Goal: Navigation & Orientation: Find specific page/section

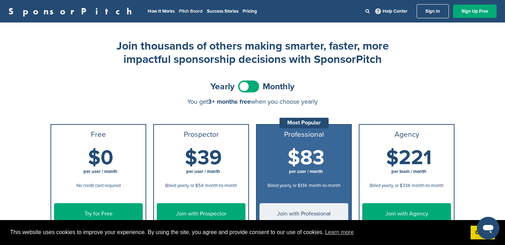
click at [179, 10] on link "Pitch Board" at bounding box center [191, 11] width 24 height 6
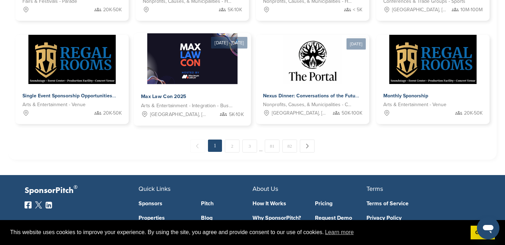
scroll to position [415, 0]
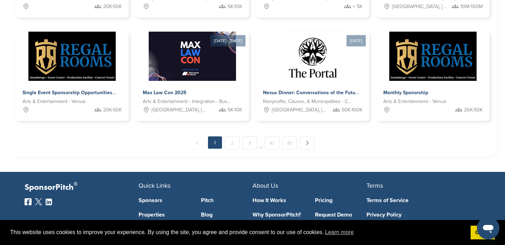
click at [231, 142] on link "2" at bounding box center [232, 142] width 15 height 13
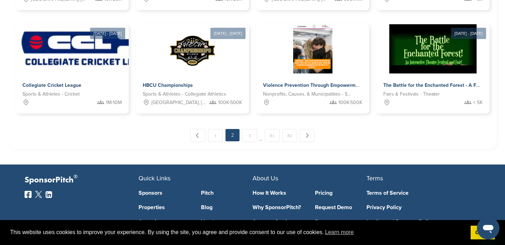
scroll to position [426, 0]
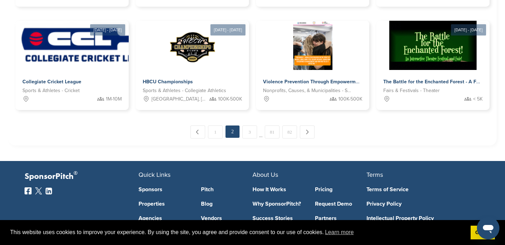
click at [247, 134] on link "3" at bounding box center [249, 131] width 15 height 13
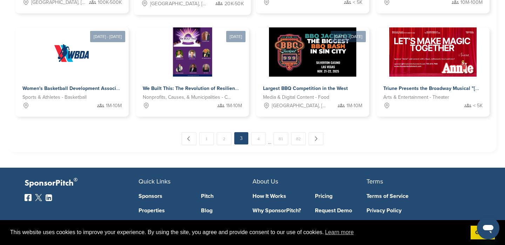
scroll to position [440, 0]
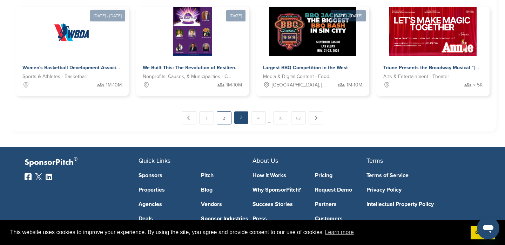
click at [221, 119] on link "2" at bounding box center [224, 117] width 15 height 13
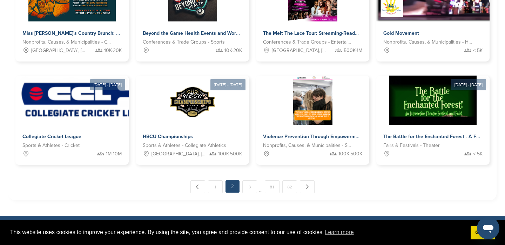
scroll to position [373, 0]
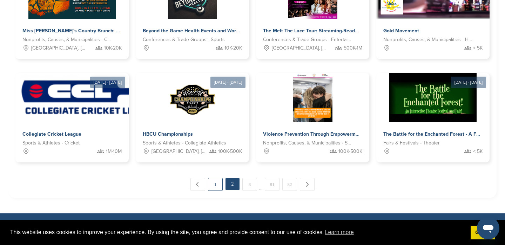
click at [212, 184] on link "1" at bounding box center [215, 184] width 15 height 13
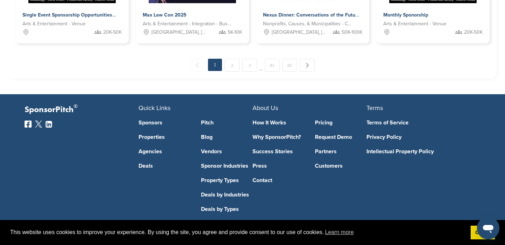
scroll to position [503, 0]
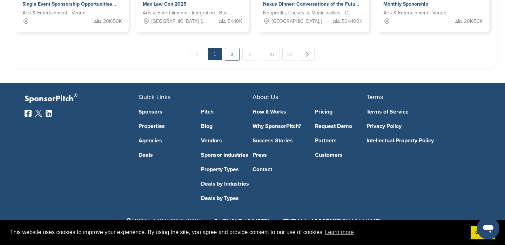
click at [234, 54] on link "2" at bounding box center [232, 54] width 15 height 13
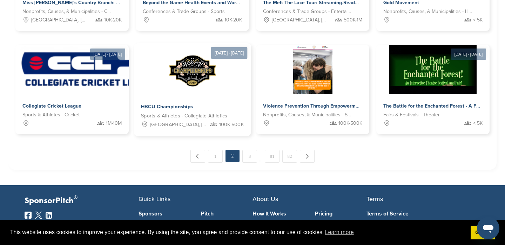
scroll to position [401, 0]
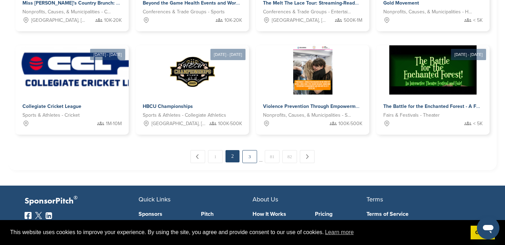
click at [251, 154] on link "3" at bounding box center [249, 156] width 15 height 13
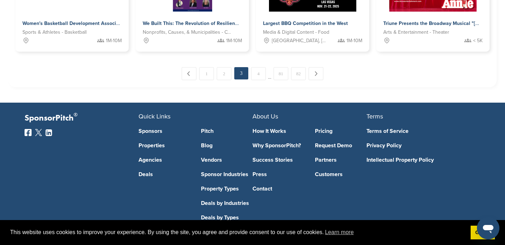
scroll to position [503, 0]
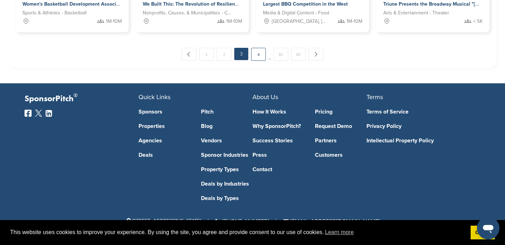
click at [259, 54] on link "4" at bounding box center [258, 54] width 15 height 13
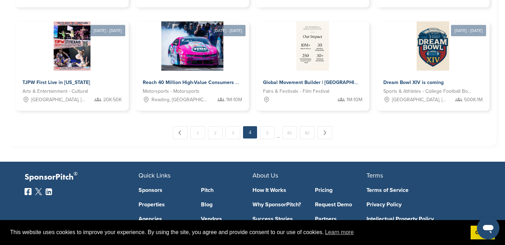
scroll to position [439, 0]
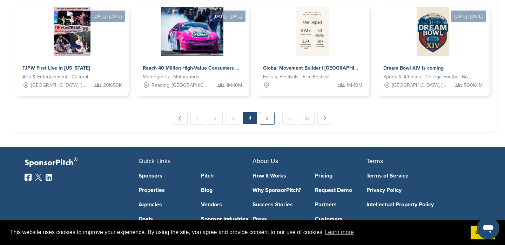
click at [266, 123] on link "5" at bounding box center [267, 118] width 15 height 13
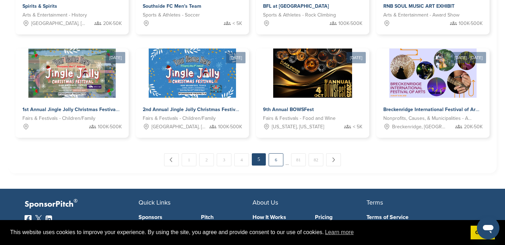
click at [276, 159] on link "6" at bounding box center [276, 159] width 15 height 13
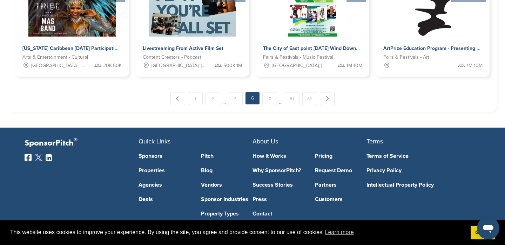
scroll to position [468, 0]
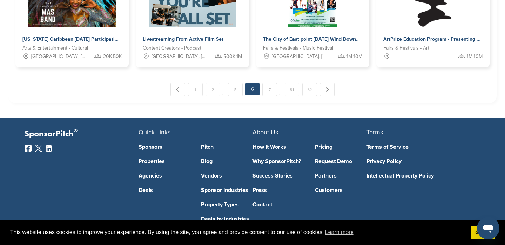
click at [230, 188] on link "Sponsor Industries" at bounding box center [227, 190] width 52 height 6
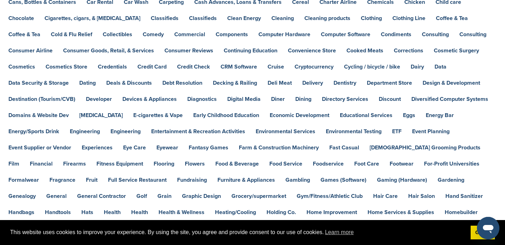
scroll to position [176, 0]
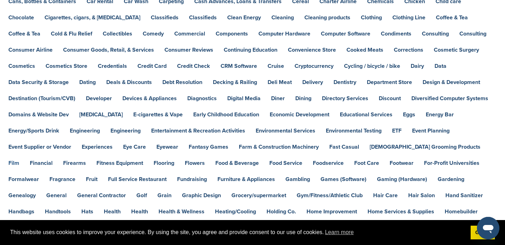
click at [19, 160] on link "Film" at bounding box center [13, 163] width 11 height 6
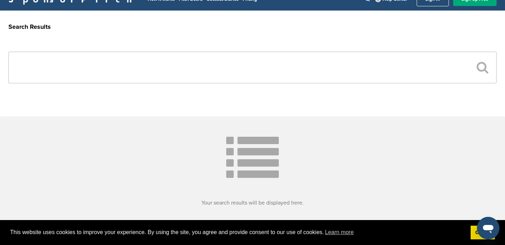
scroll to position [14, 0]
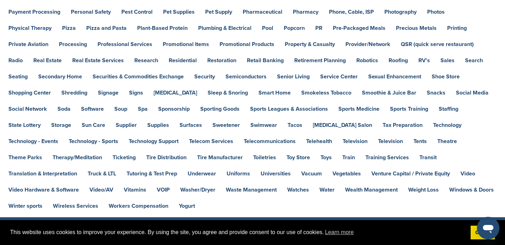
scroll to position [540, 0]
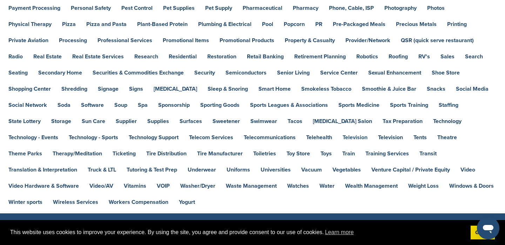
click at [343, 140] on link "Television" at bounding box center [355, 137] width 25 height 6
